Goal: Obtain resource: Download file/media

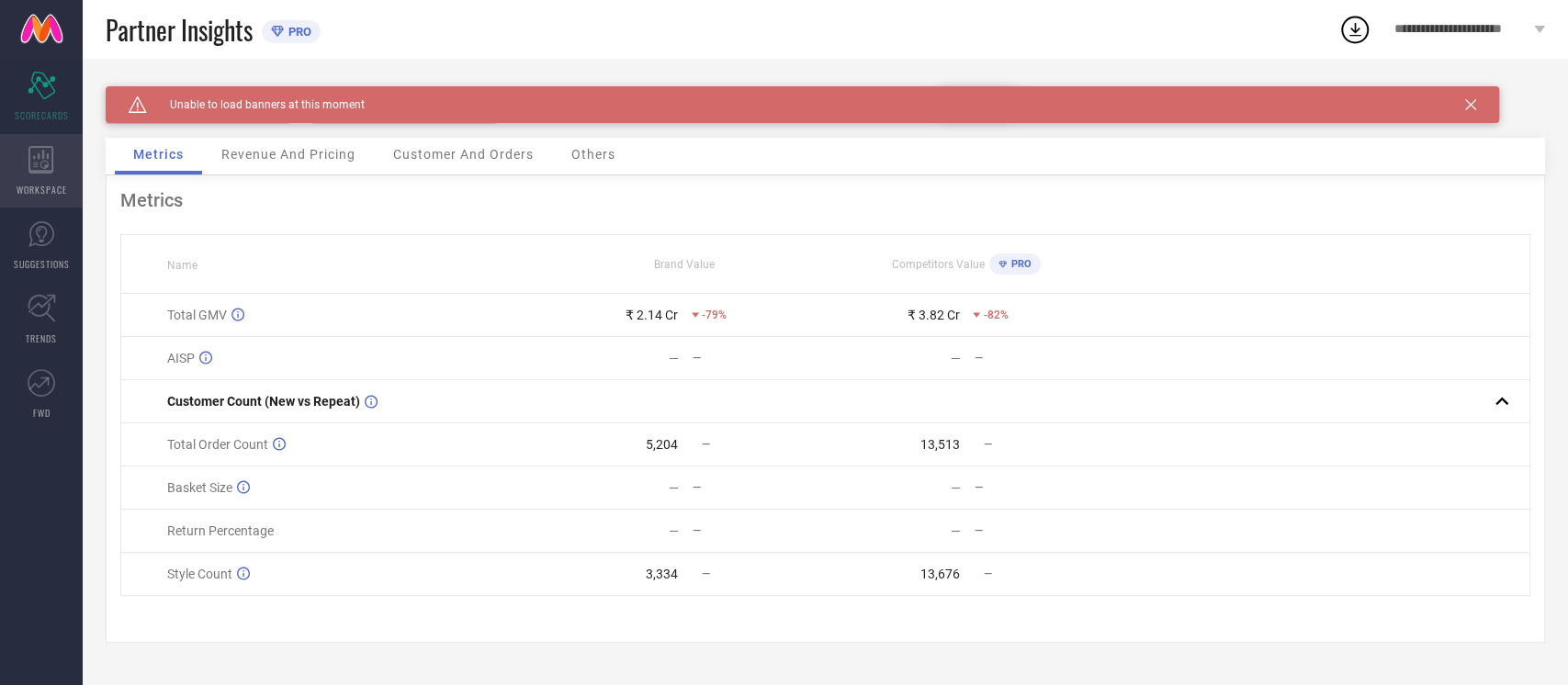
click at [49, 187] on span "WORKSPACE" at bounding box center [42, 189] width 51 height 14
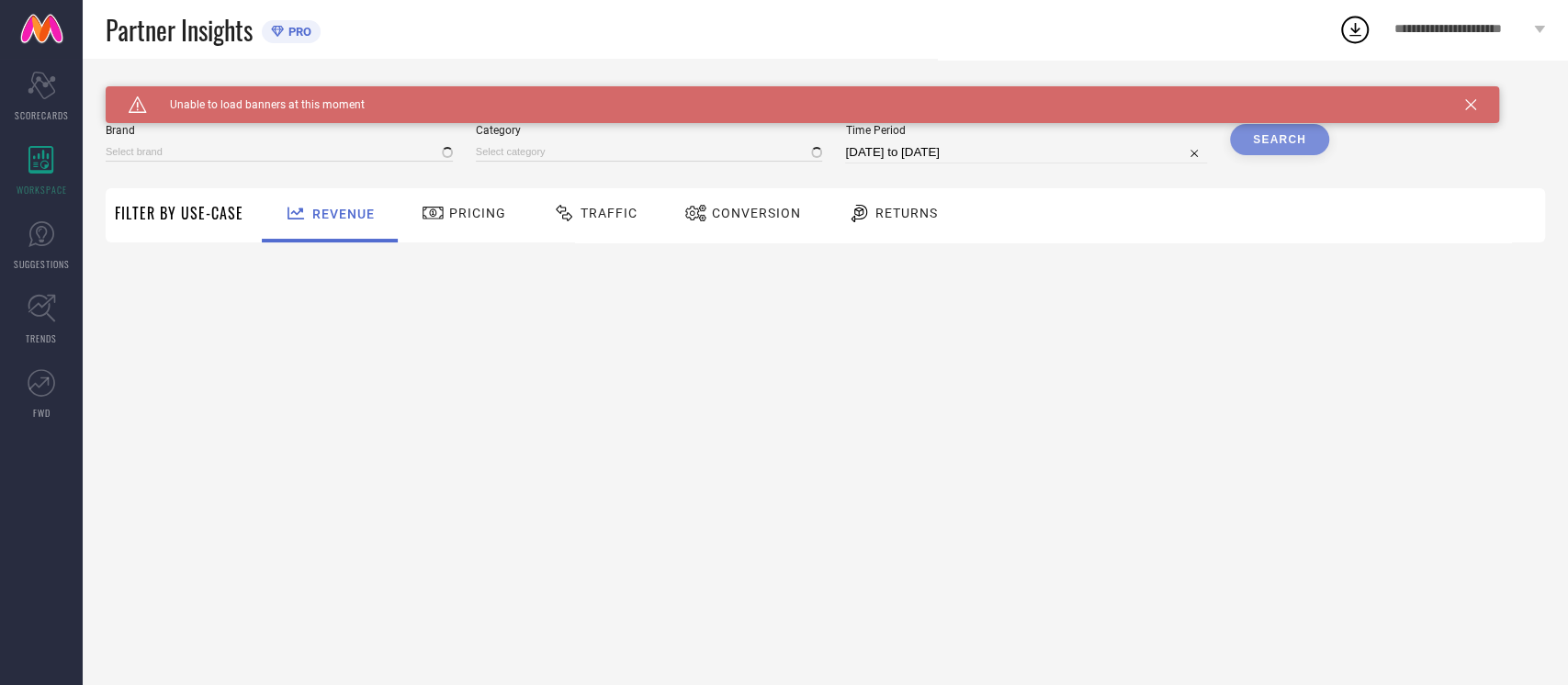
type input "NIKE"
type input "All"
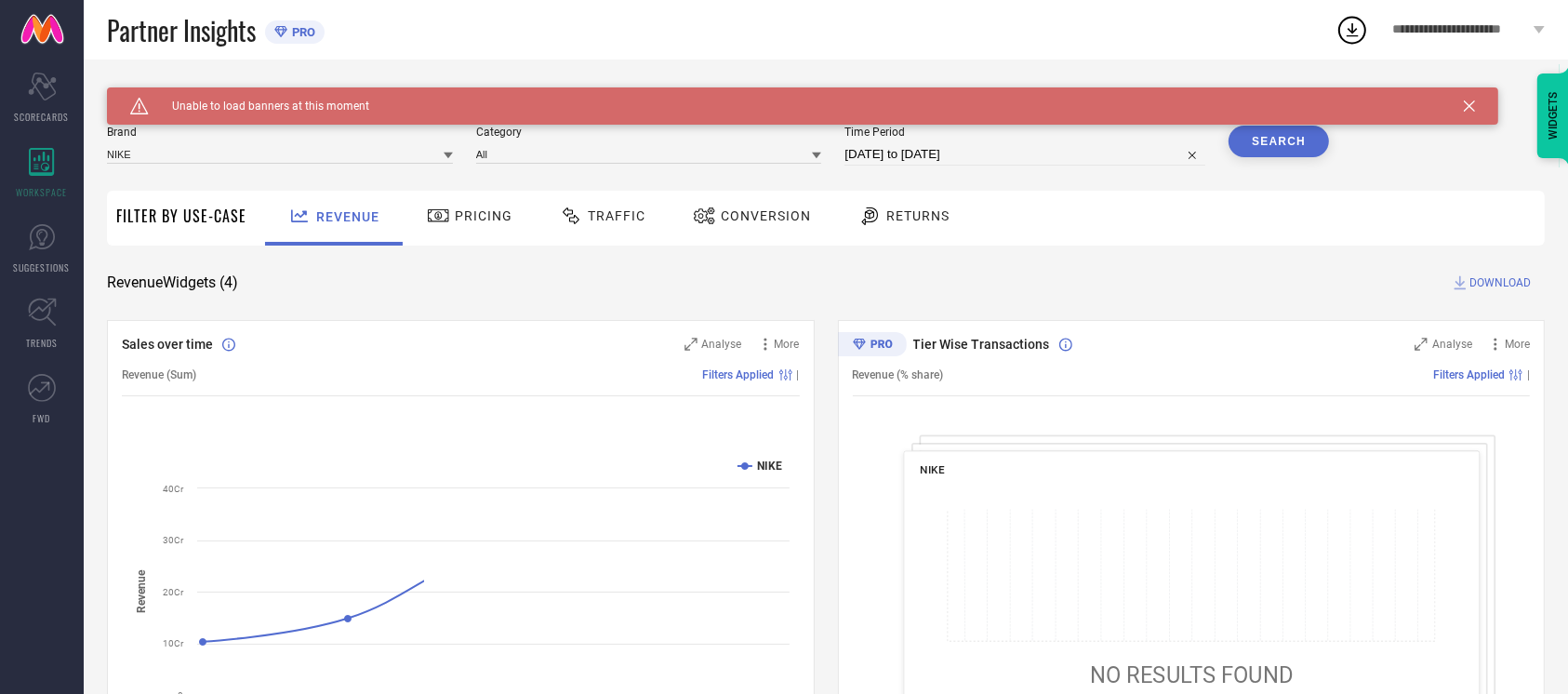
click at [759, 214] on span "Conversion" at bounding box center [765, 216] width 91 height 15
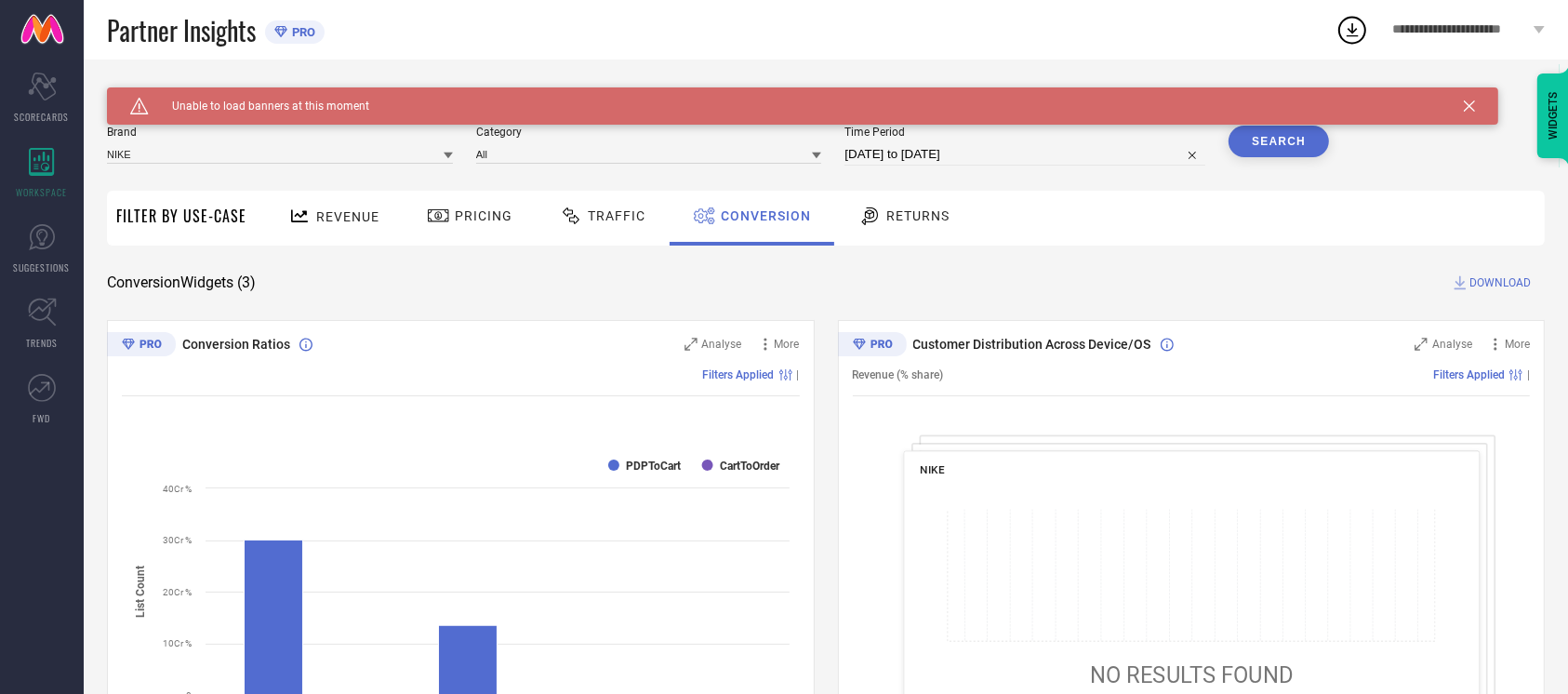
select select "8"
select select "2025"
select select "9"
select select "2025"
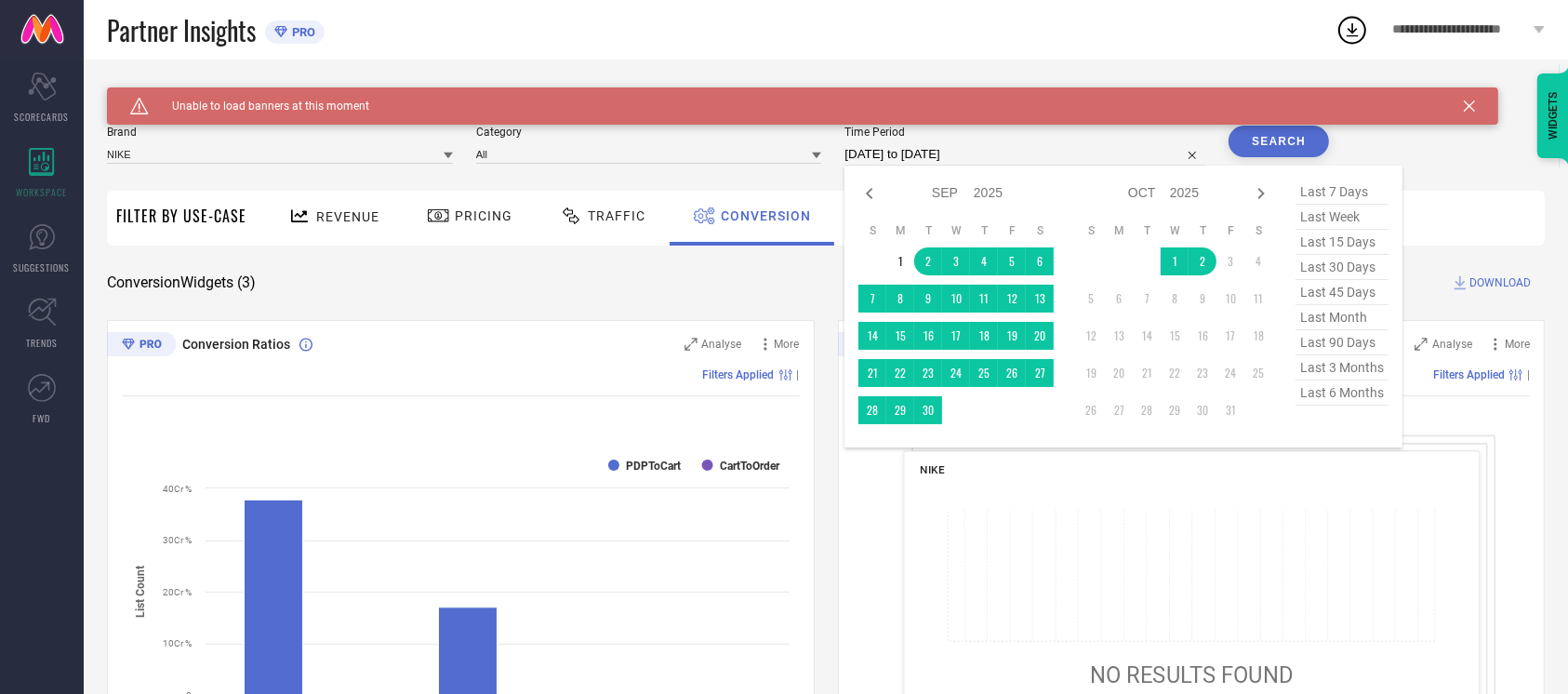
click at [1079, 153] on input "02-09-2025 to 02-10-2025" at bounding box center [1025, 153] width 361 height 22
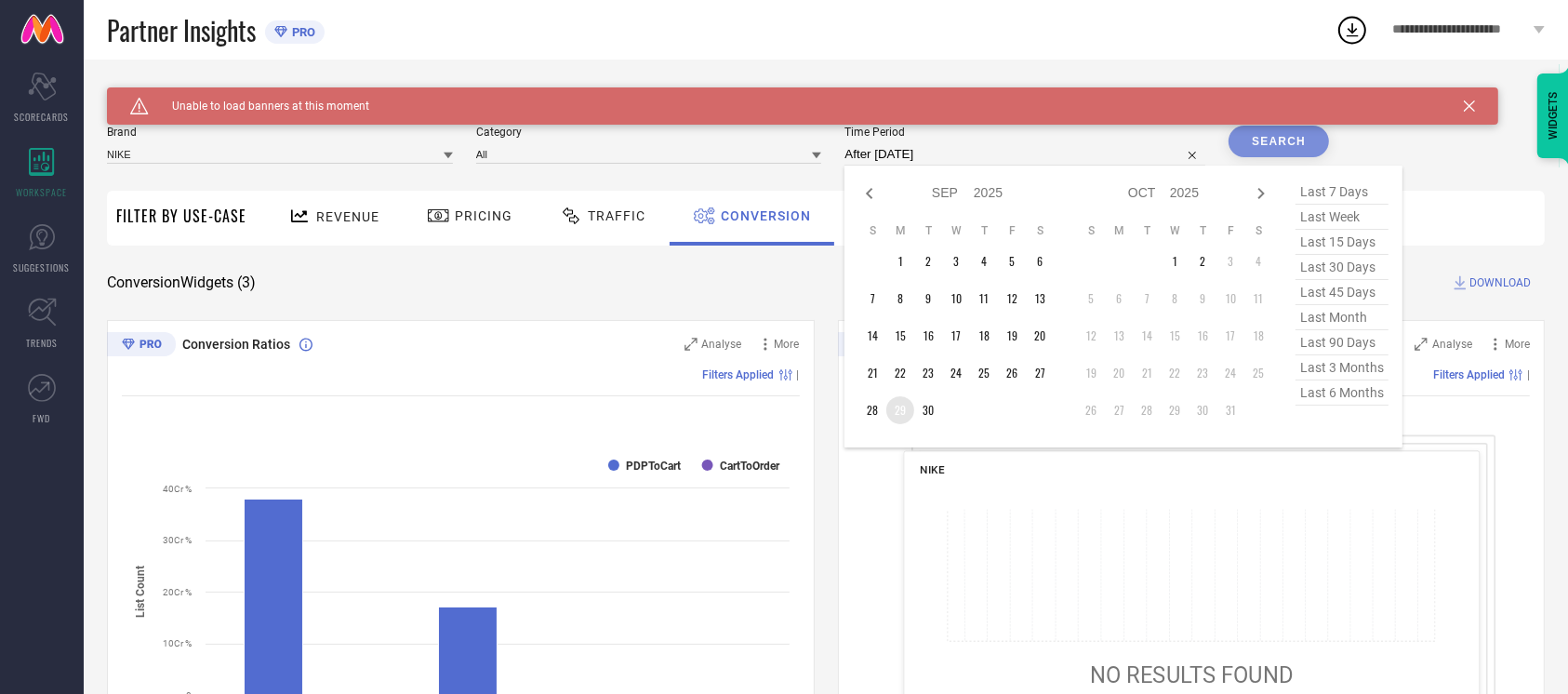
click at [897, 403] on td "29" at bounding box center [900, 410] width 28 height 28
type input "29-09-2025 to 29-09-2025"
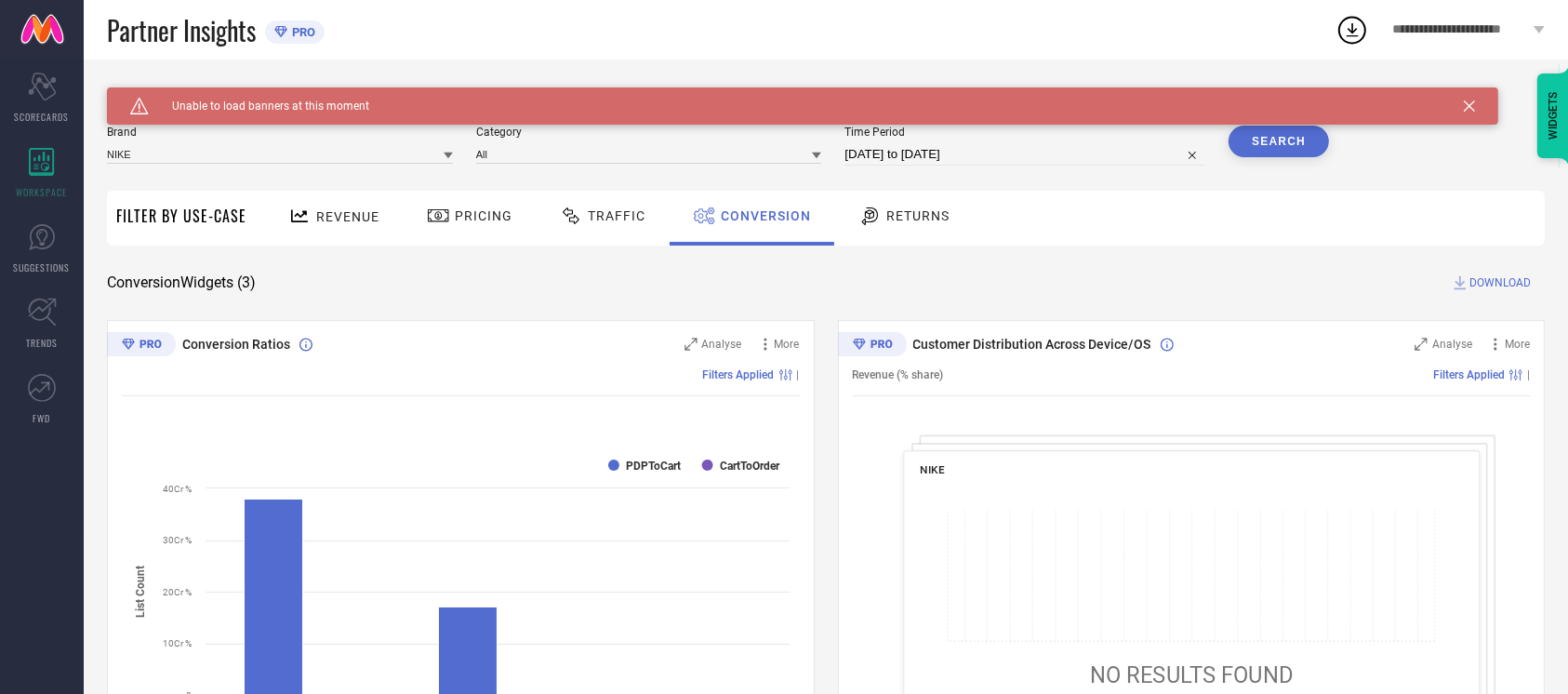
click at [1292, 134] on button "Search" at bounding box center [1278, 141] width 100 height 31
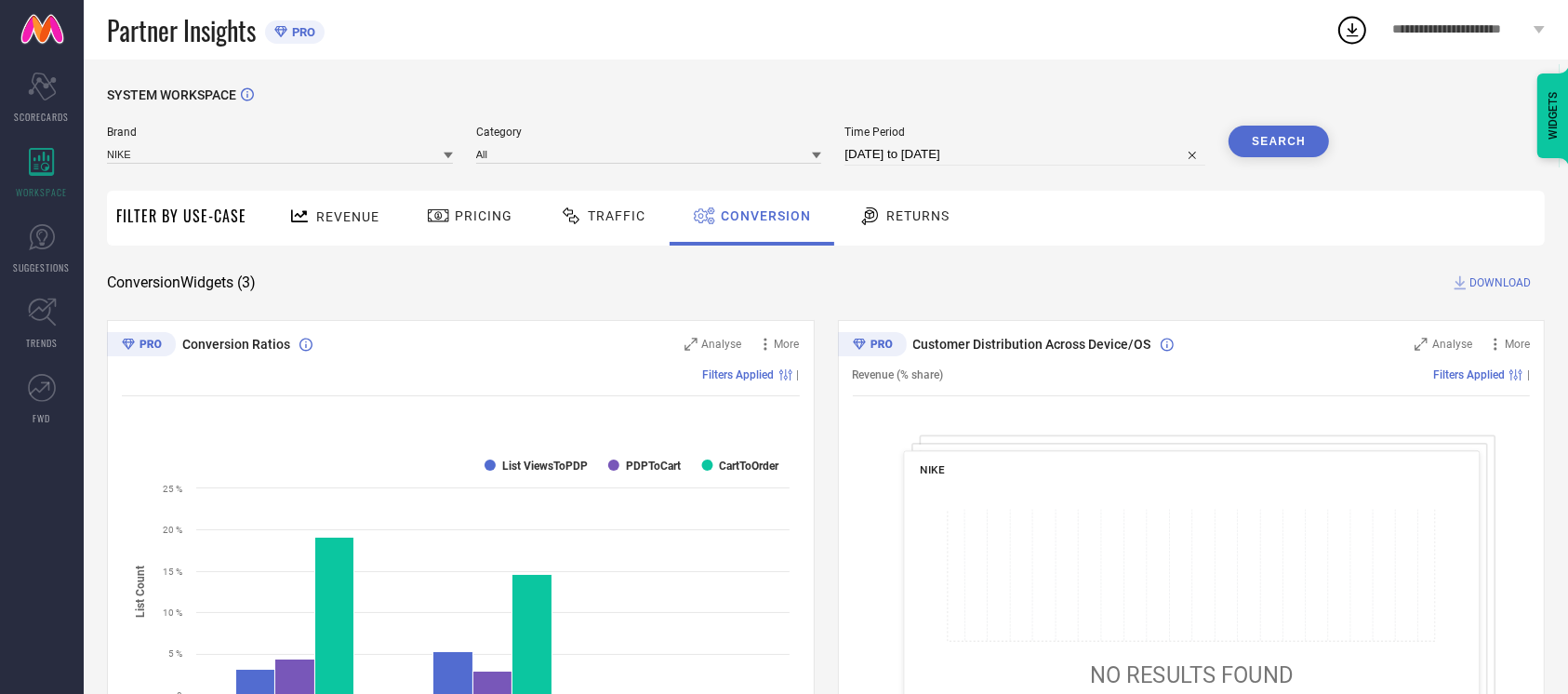
select select "8"
select select "2025"
select select "9"
select select "2025"
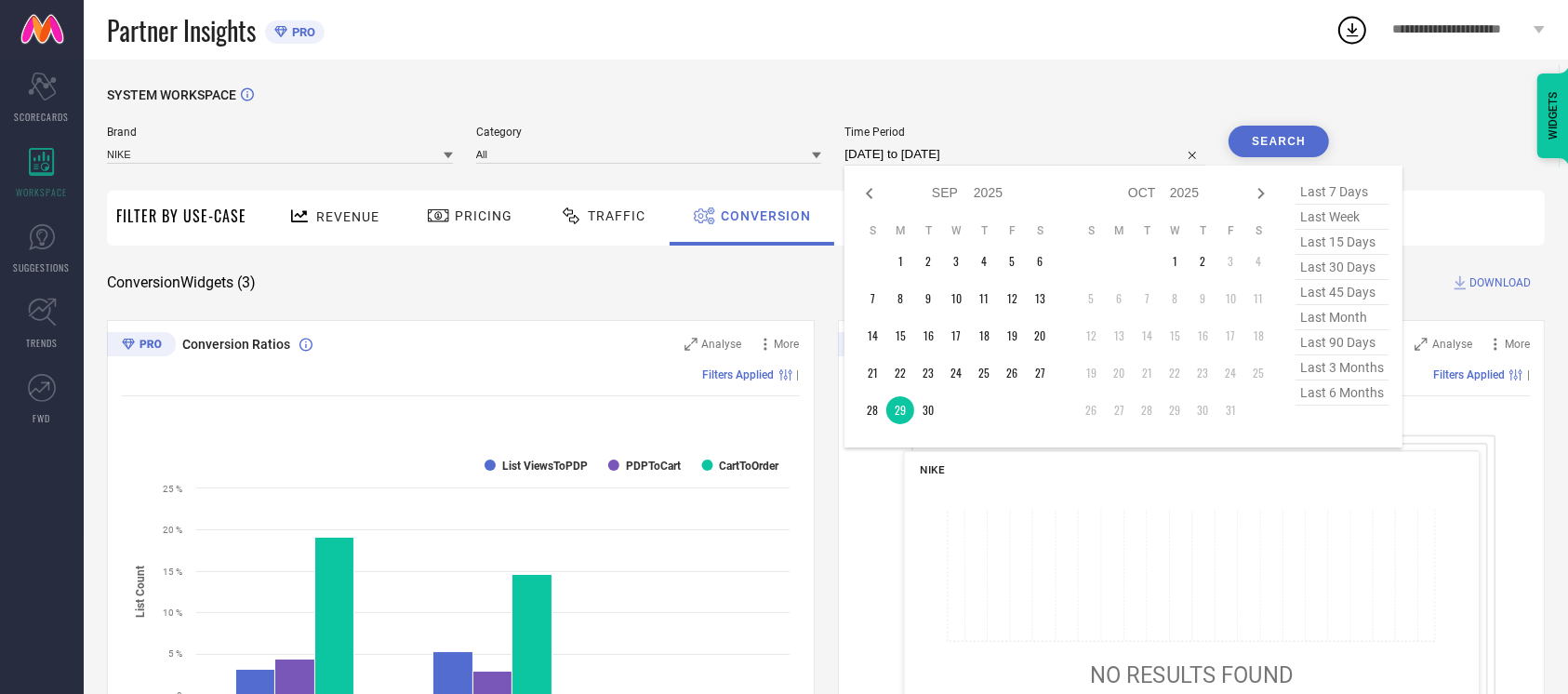
click at [1007, 164] on input "29-09-2025 to 29-09-2025" at bounding box center [1025, 153] width 361 height 22
click at [933, 405] on td "30" at bounding box center [927, 410] width 28 height 28
type input "30-09-2025 to 30-09-2025"
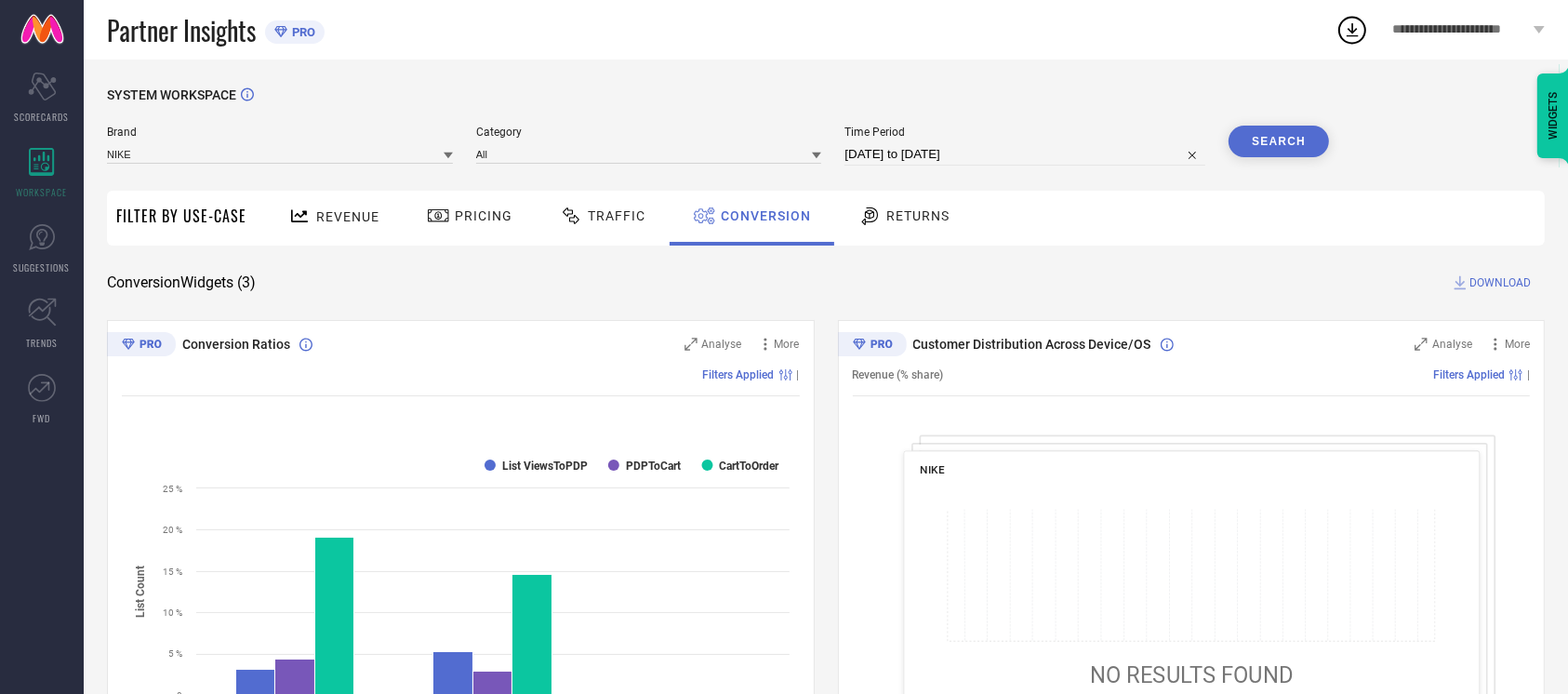
click at [1267, 149] on button "Search" at bounding box center [1278, 141] width 100 height 31
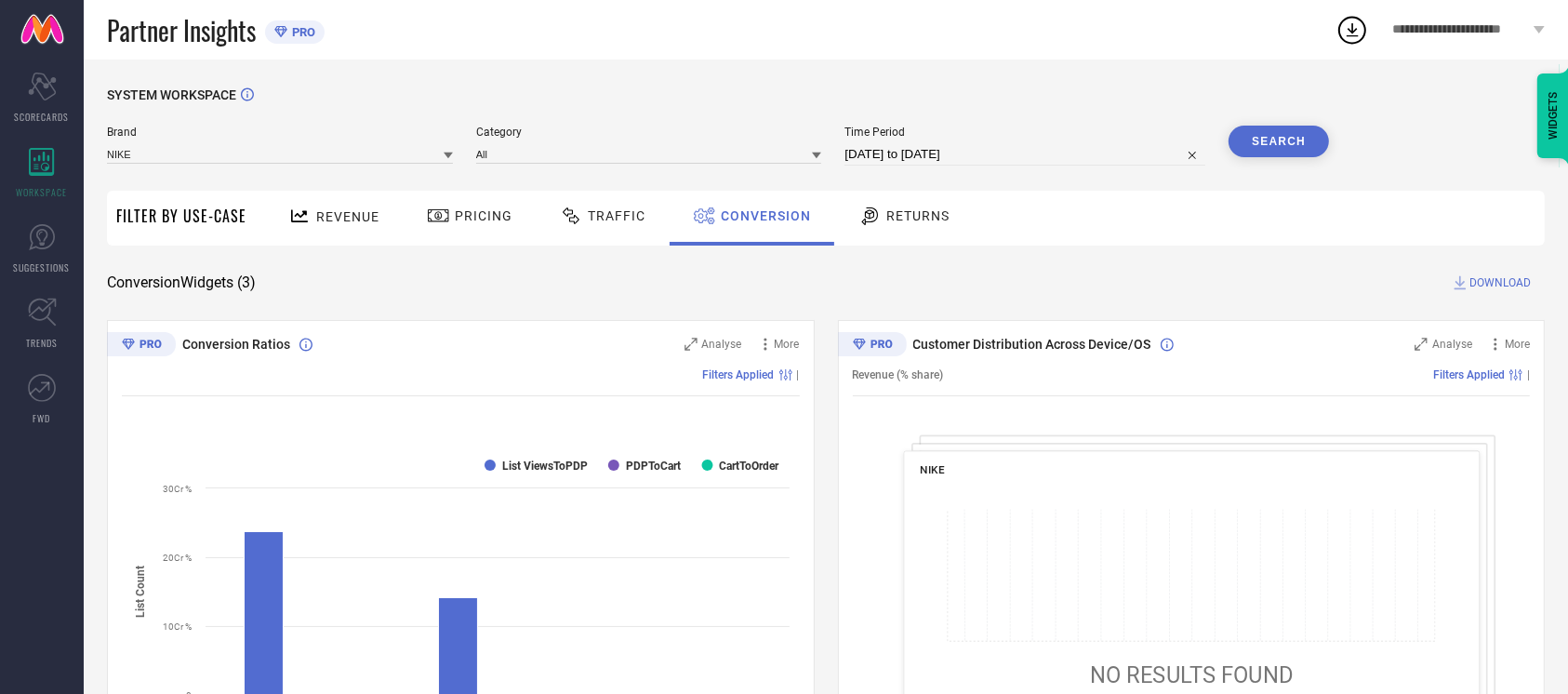
select select "8"
select select "2025"
select select "9"
select select "2025"
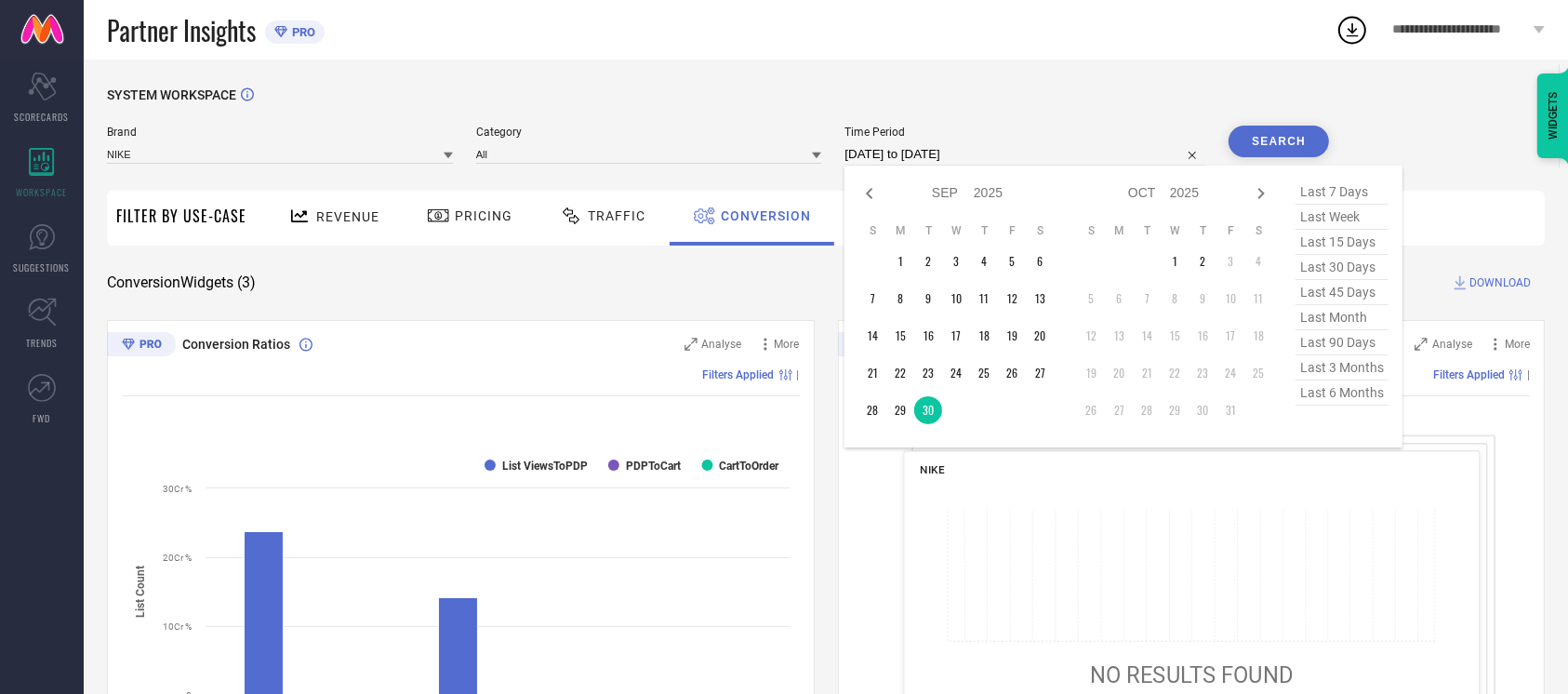
click at [1011, 153] on input "30-09-2025 to 30-09-2025" at bounding box center [1025, 153] width 361 height 22
click at [1176, 258] on td "1" at bounding box center [1174, 261] width 28 height 28
type input "01-10-2025 to 01-10-2025"
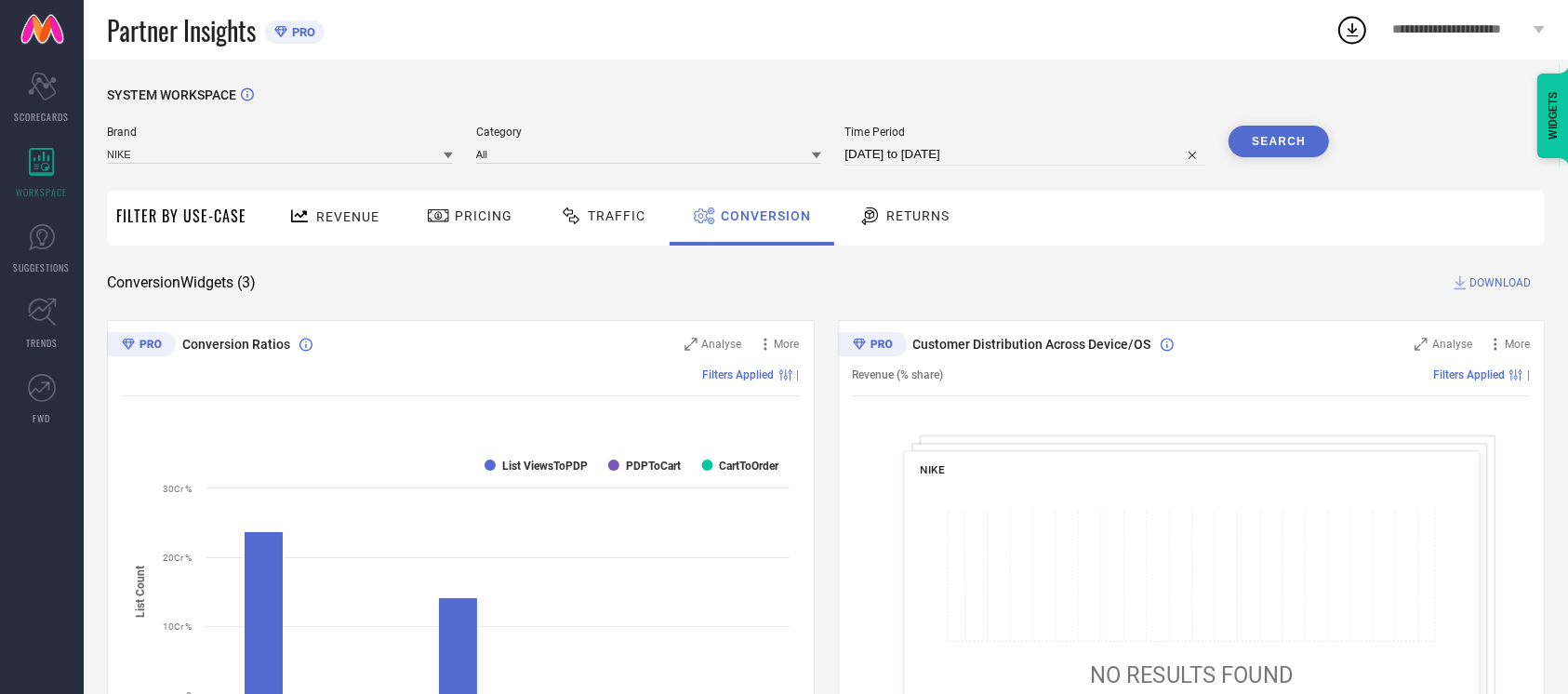
click at [1319, 136] on button "Search" at bounding box center [1278, 141] width 100 height 31
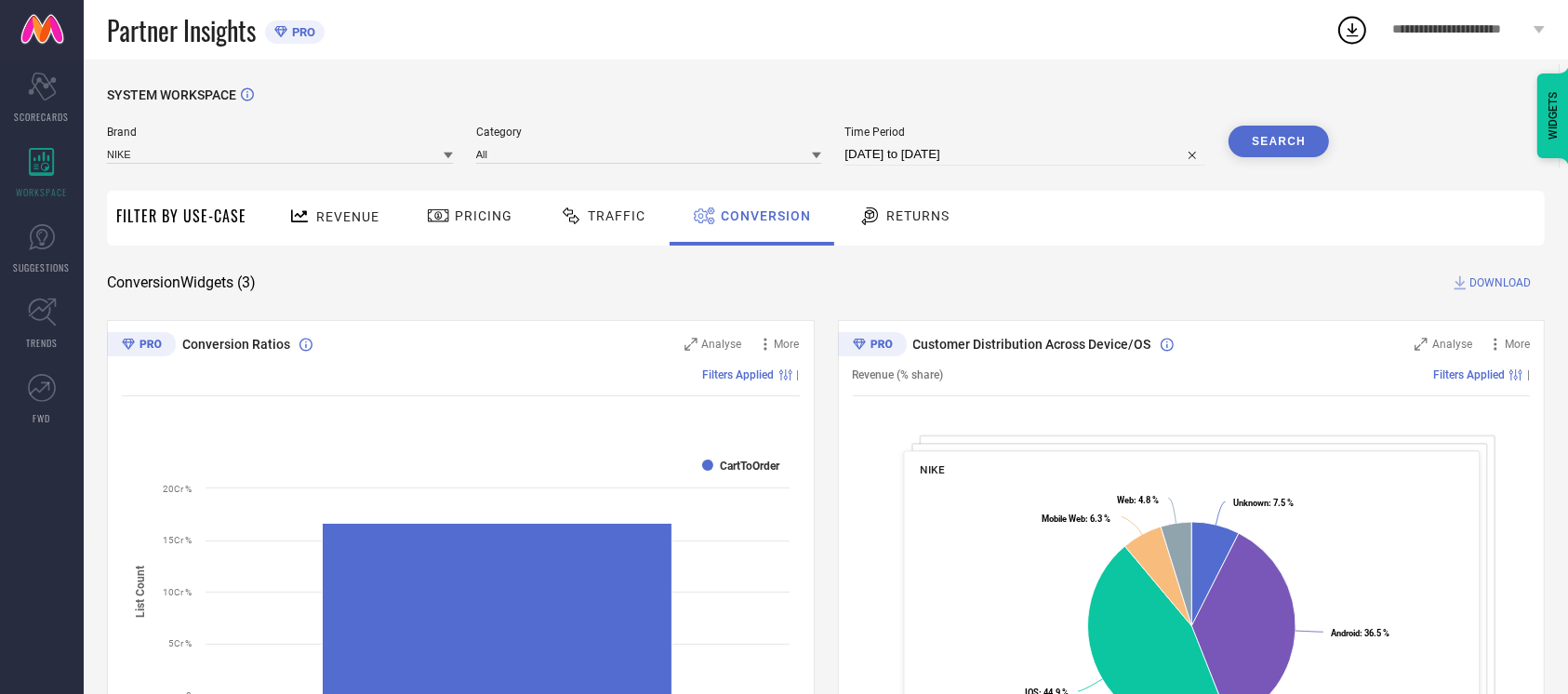
click at [1486, 282] on span "DOWNLOAD" at bounding box center [1500, 283] width 61 height 19
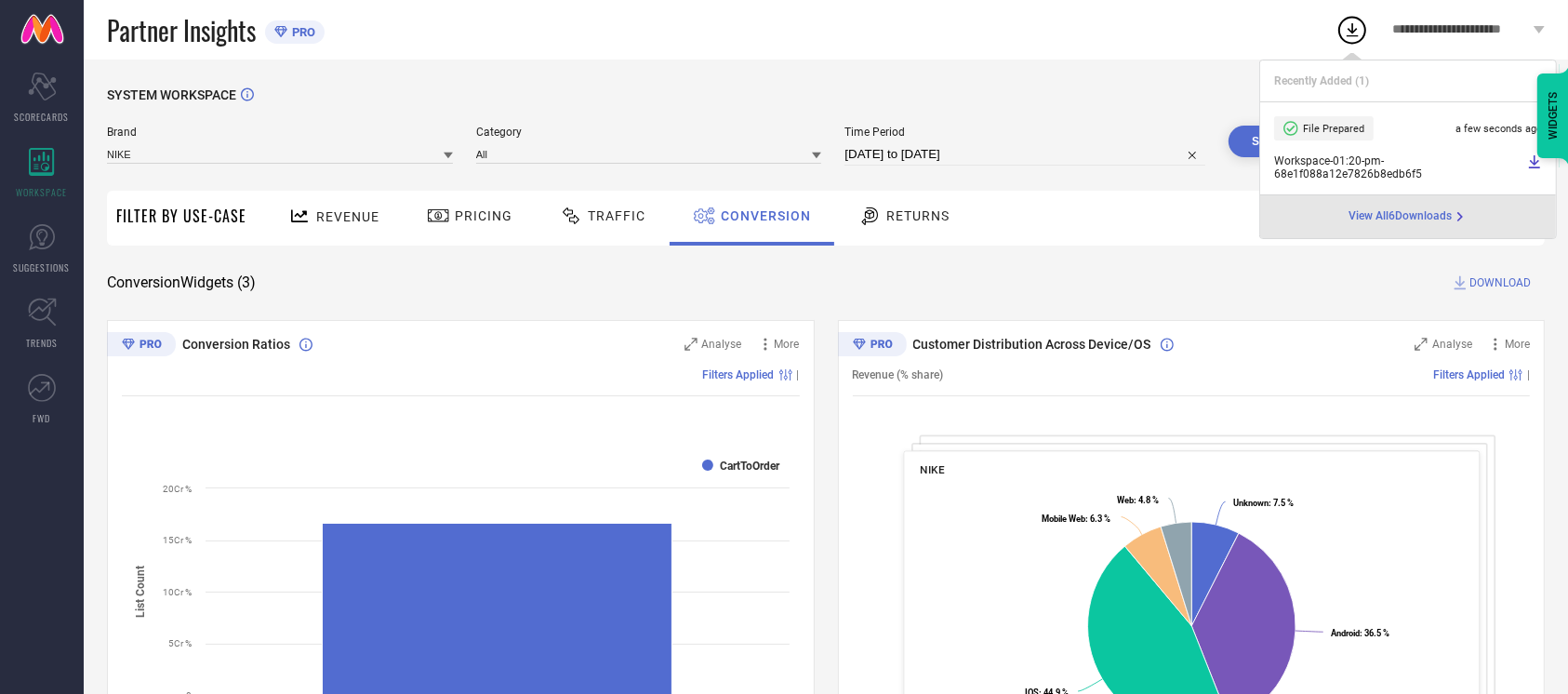
select select "9"
select select "2025"
select select "10"
select select "2025"
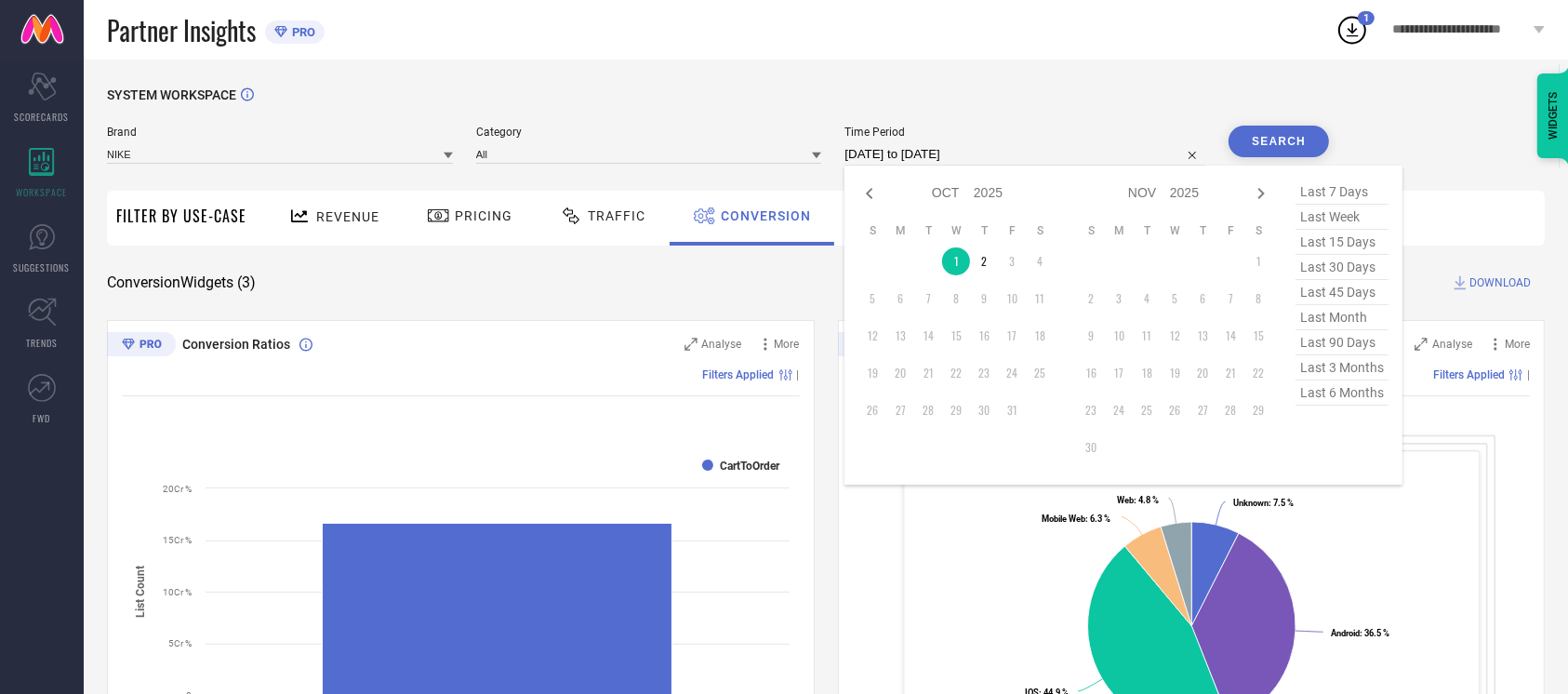
click at [1060, 156] on input "01-10-2025 to 01-10-2025" at bounding box center [1025, 153] width 361 height 22
click at [870, 197] on icon at bounding box center [869, 193] width 22 height 22
select select "8"
select select "2025"
select select "9"
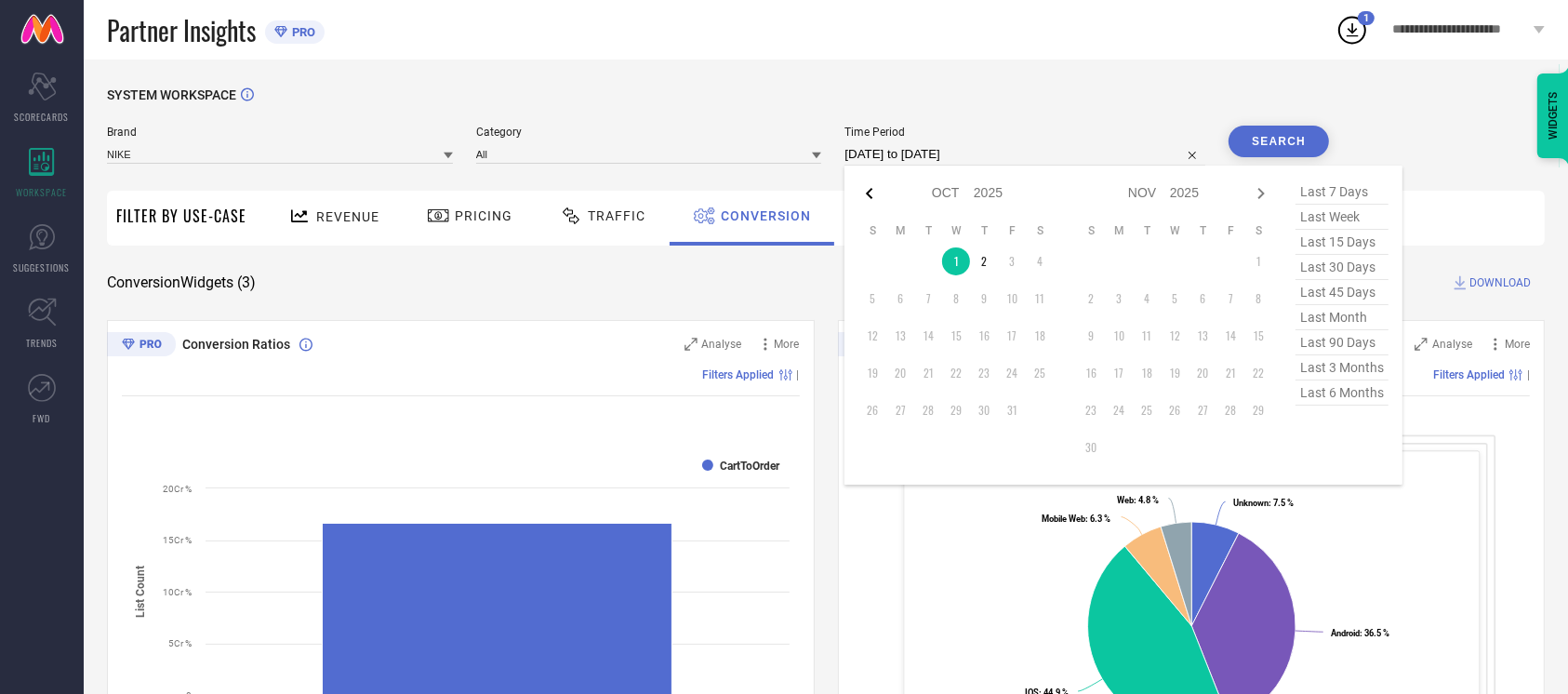
select select "2025"
click at [880, 412] on td "28" at bounding box center [872, 410] width 28 height 28
type input "28-09-2025 to 28-09-2025"
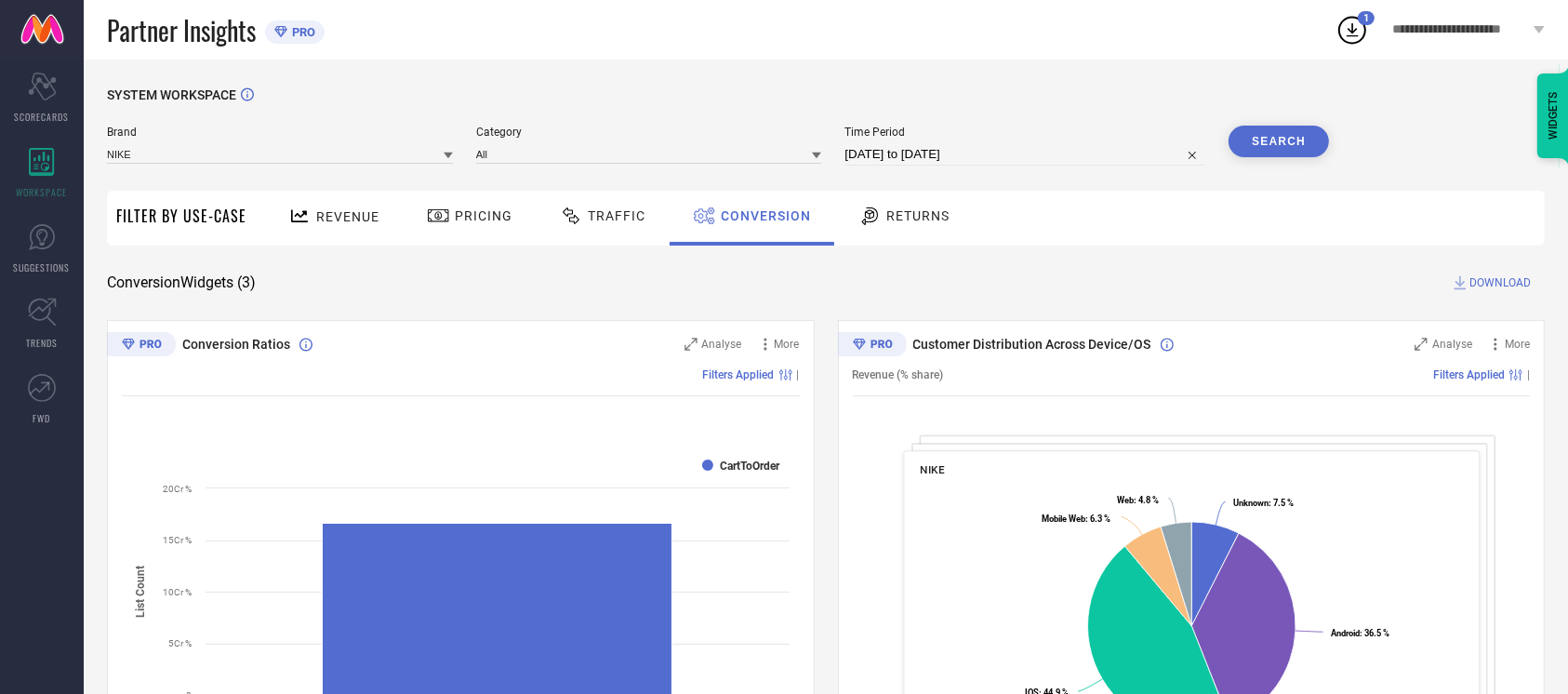
click at [1285, 137] on button "Search" at bounding box center [1278, 141] width 100 height 31
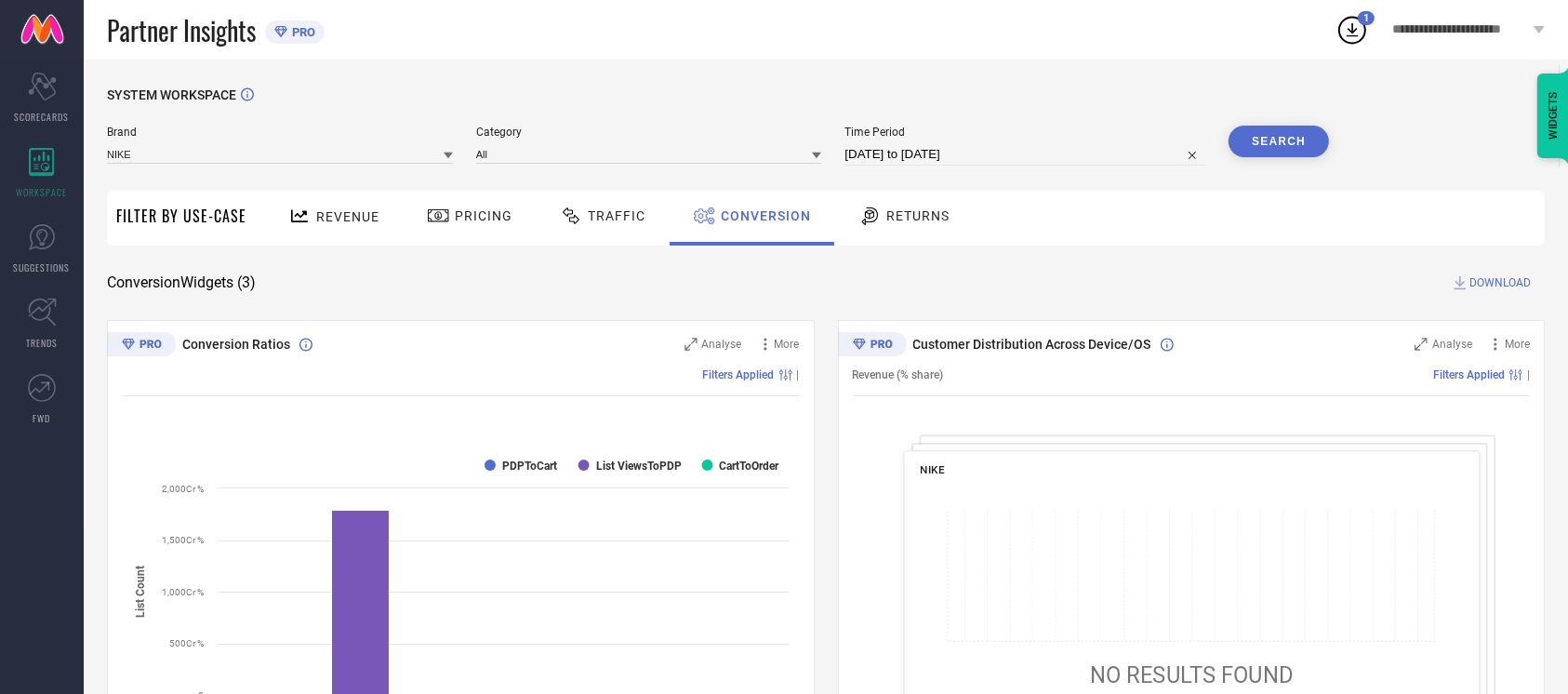
click at [1513, 288] on span "DOWNLOAD" at bounding box center [1500, 283] width 61 height 19
click at [848, 263] on div "SYSTEM WORKSPACE Brand NIKE Category All Time Period 28-09-2025 to 28-09-2025 S…" at bounding box center [825, 681] width 1438 height 1186
